Goal: Entertainment & Leisure: Consume media (video, audio)

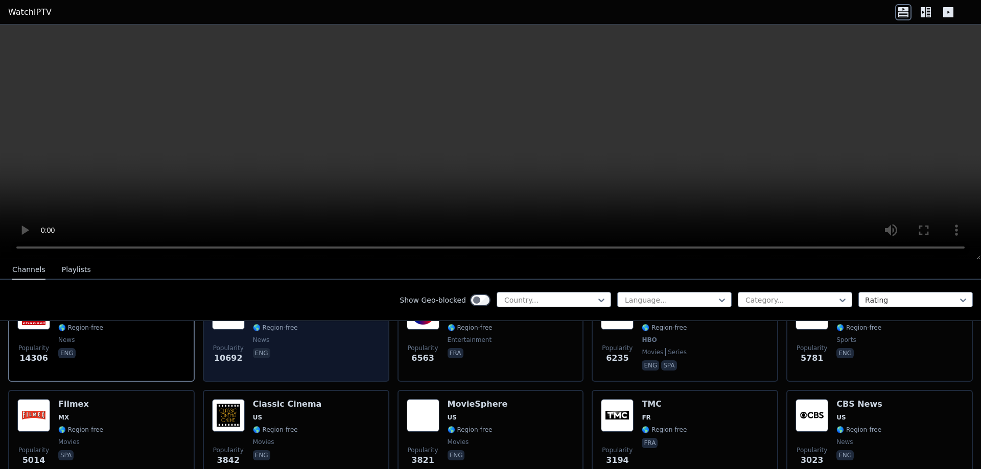
scroll to position [51, 0]
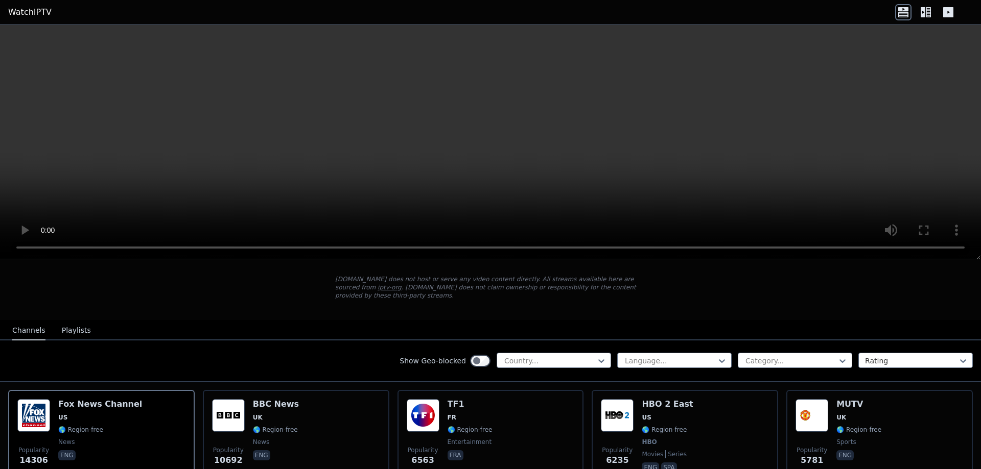
click at [387, 160] on video at bounding box center [490, 142] width 981 height 235
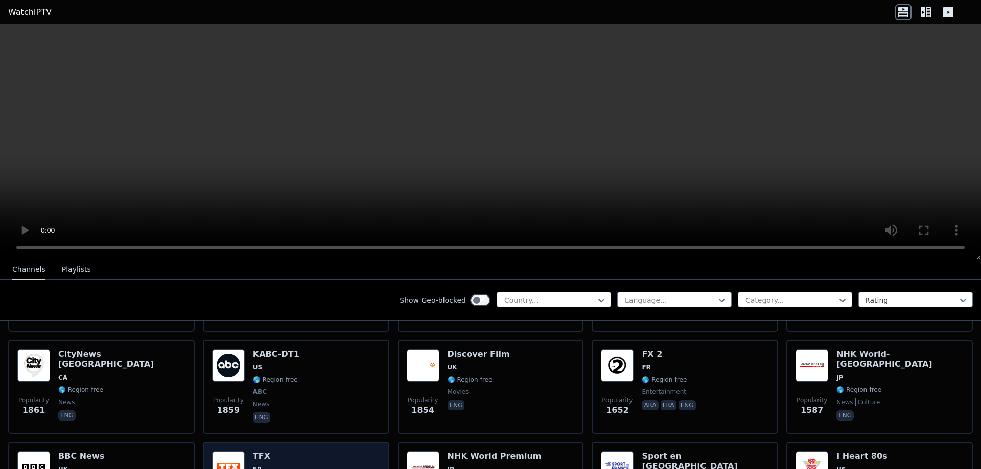
scroll to position [715, 0]
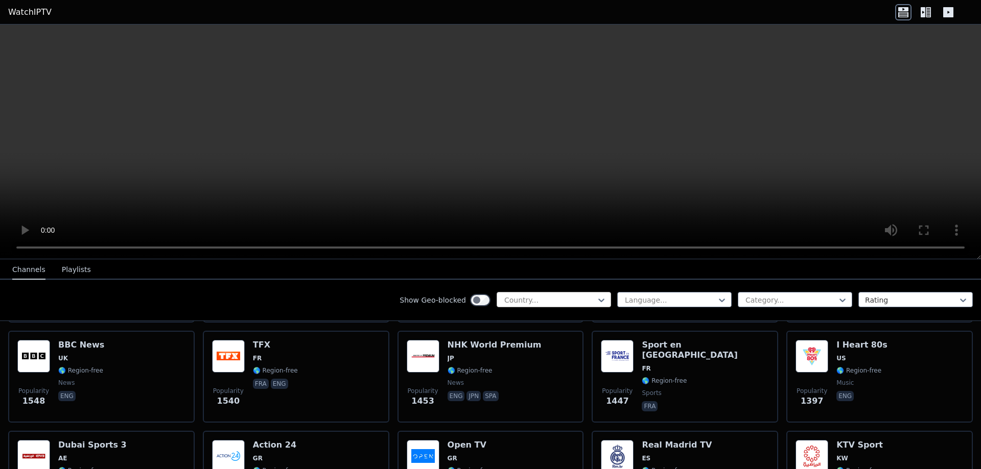
click at [548, 302] on div at bounding box center [549, 300] width 93 height 10
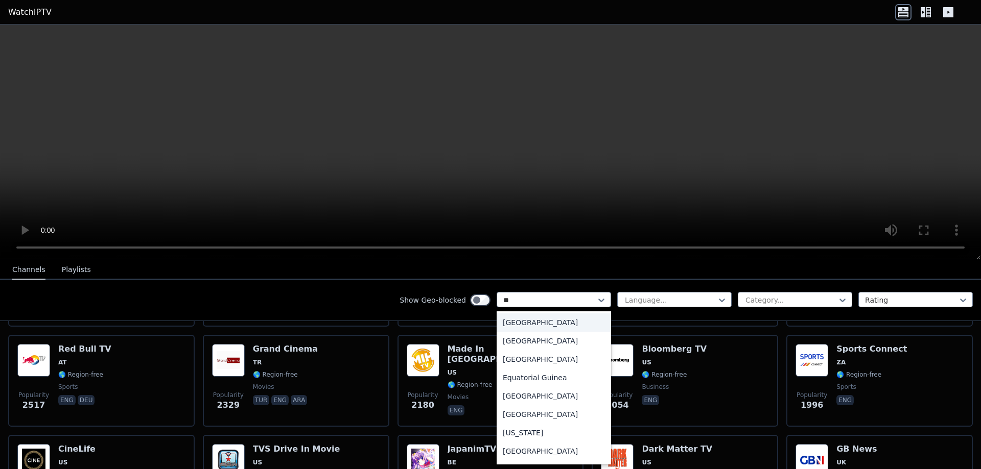
scroll to position [0, 0]
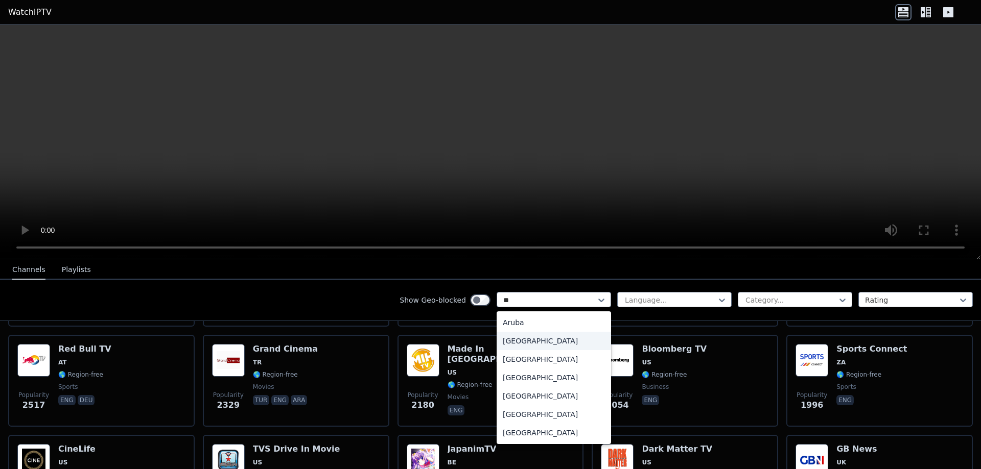
type input "*"
type input "**"
click at [525, 361] on div "[GEOGRAPHIC_DATA]" at bounding box center [554, 359] width 114 height 18
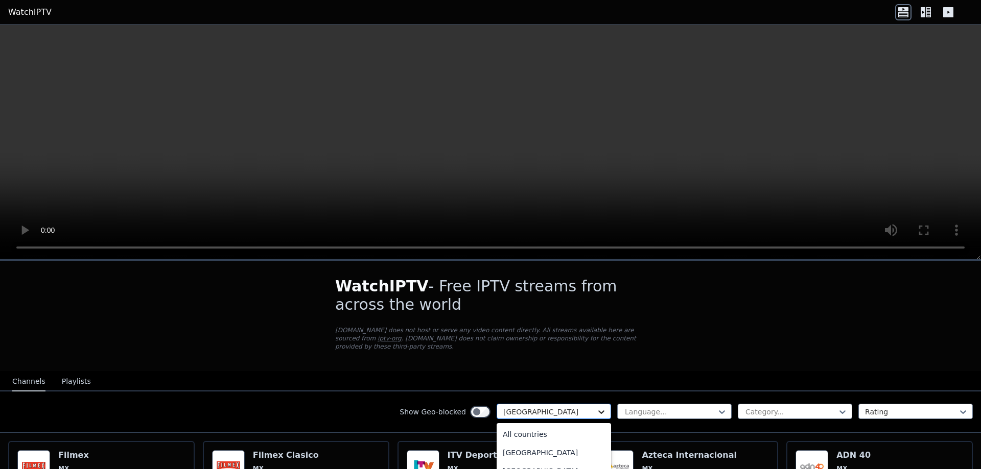
click at [596, 407] on icon at bounding box center [601, 412] width 10 height 10
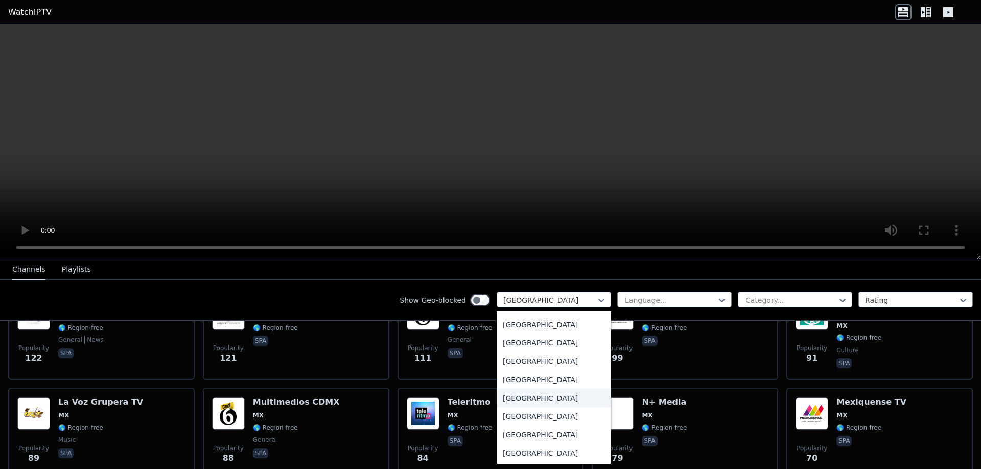
scroll to position [3598, 0]
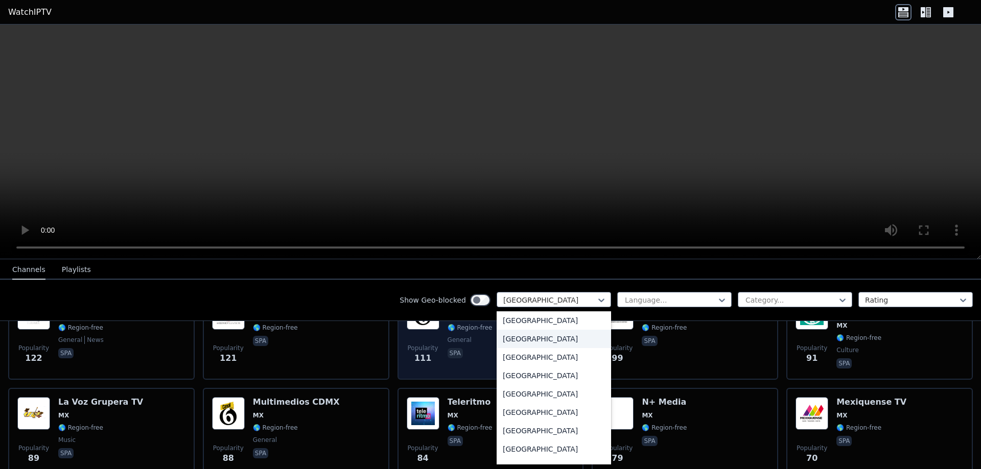
click at [522, 339] on div "[GEOGRAPHIC_DATA]" at bounding box center [554, 339] width 114 height 18
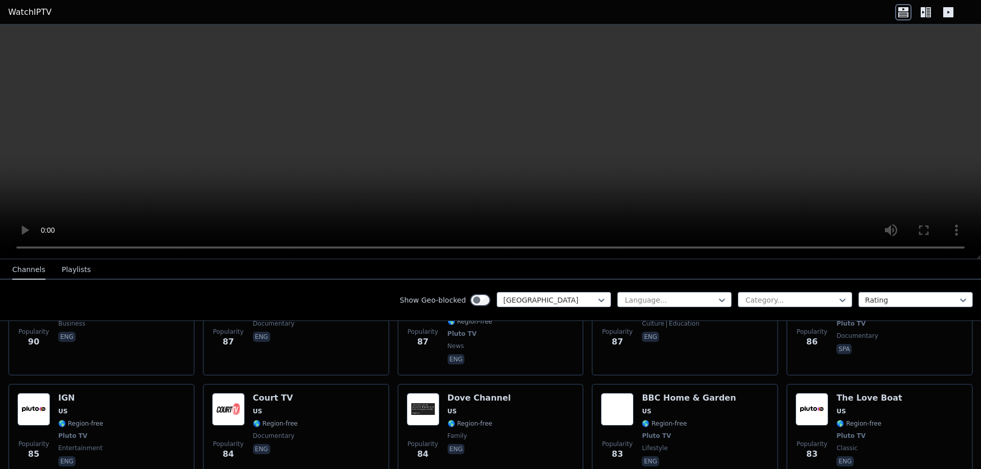
scroll to position [5100, 0]
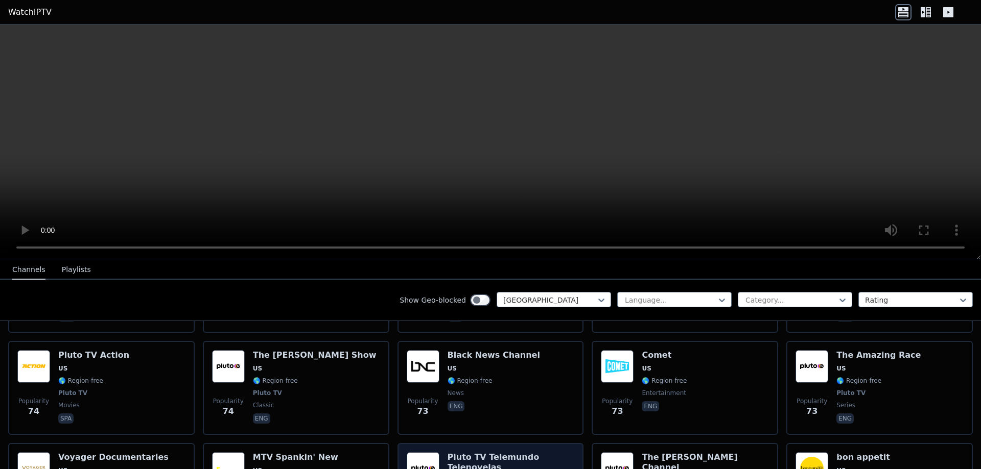
drag, startPoint x: 429, startPoint y: 445, endPoint x: 513, endPoint y: 445, distance: 84.3
drag, startPoint x: 581, startPoint y: 452, endPoint x: 607, endPoint y: 446, distance: 27.1
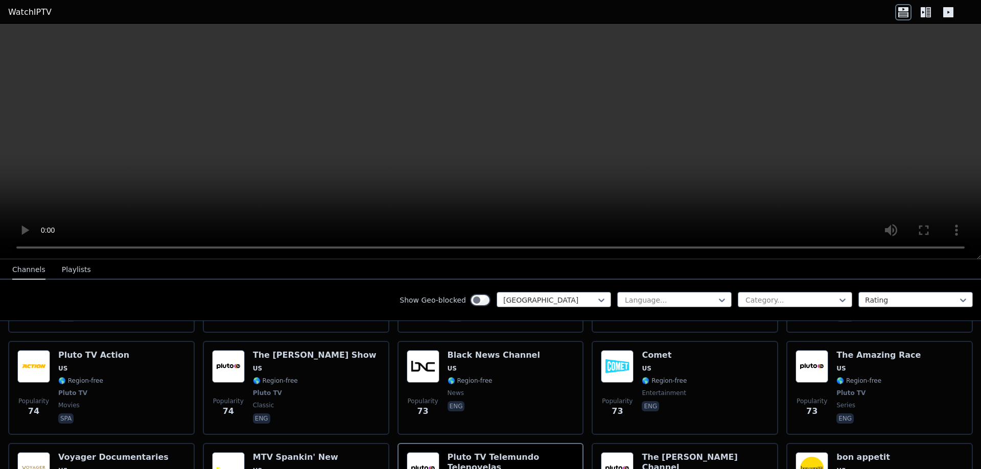
drag, startPoint x: 593, startPoint y: 448, endPoint x: 396, endPoint y: 445, distance: 197.2
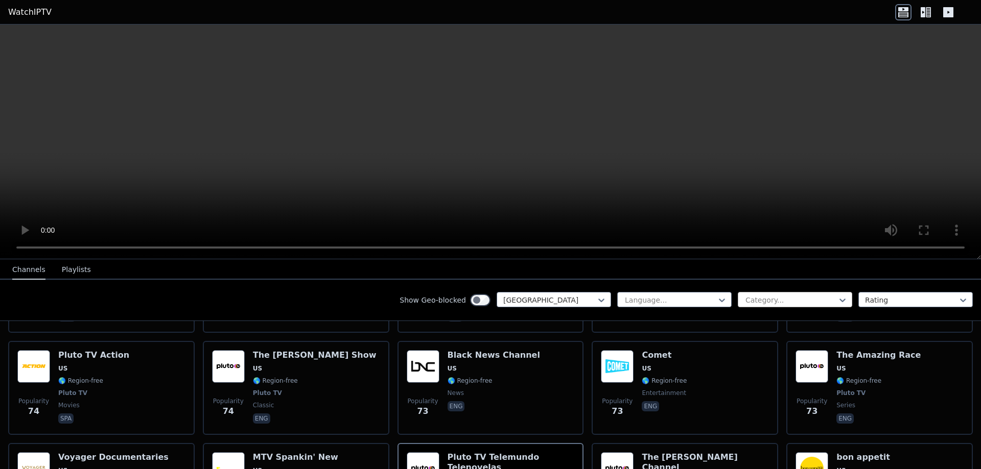
click at [744, 297] on div at bounding box center [790, 300] width 93 height 10
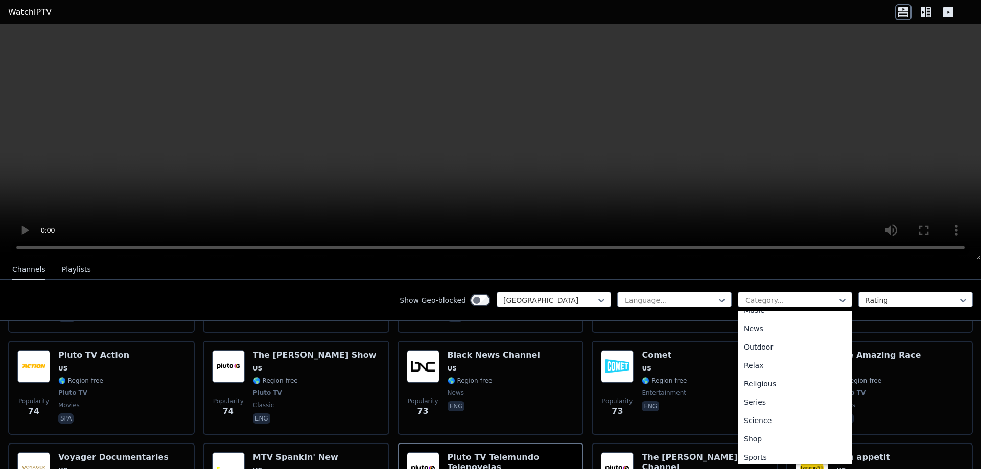
scroll to position [347, 0]
click at [761, 417] on div "Sports" at bounding box center [795, 417] width 114 height 18
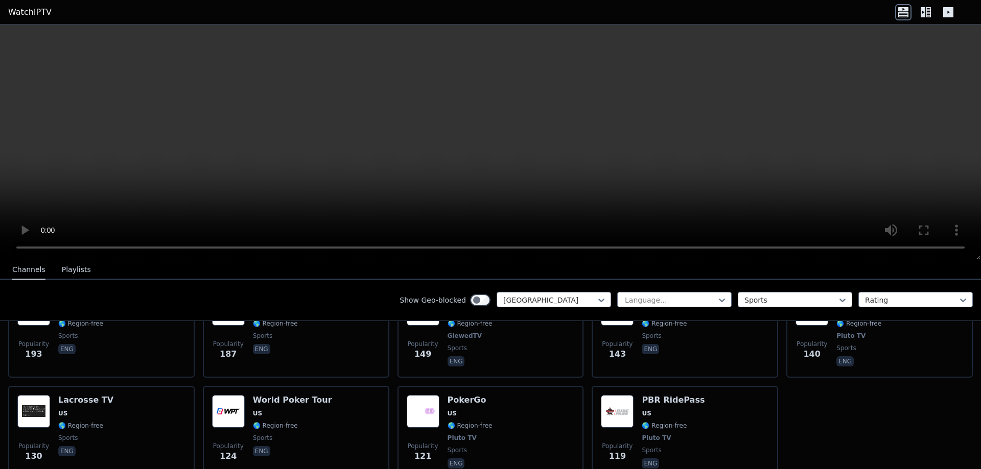
scroll to position [505, 0]
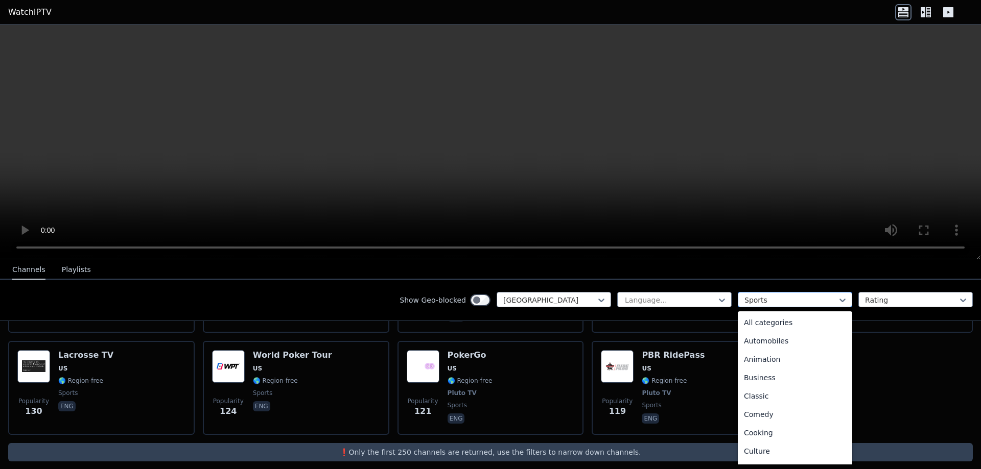
click at [767, 295] on div at bounding box center [790, 300] width 93 height 10
click at [768, 294] on div "Sports" at bounding box center [795, 299] width 114 height 15
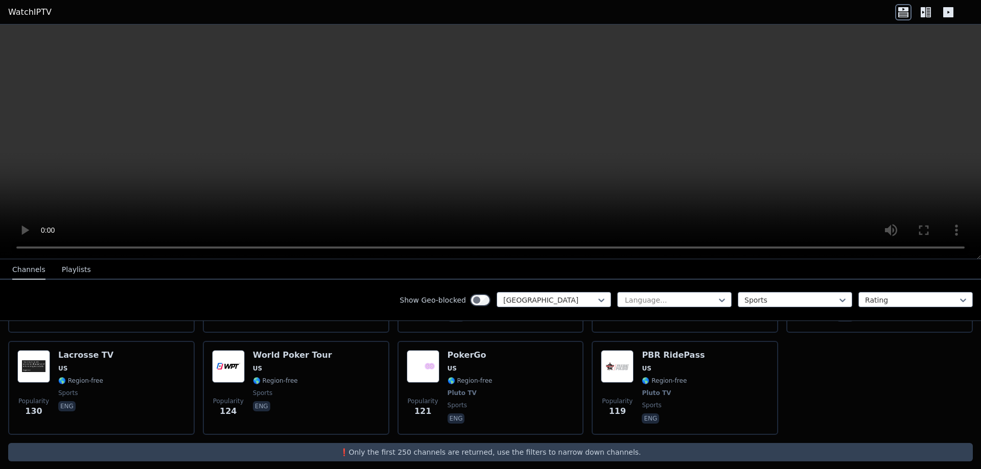
scroll to position [98, 0]
